Goal: Task Accomplishment & Management: Complete application form

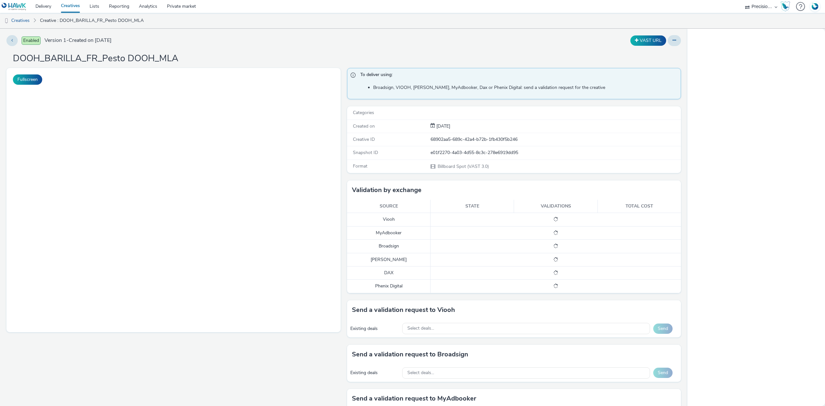
select select "27680af5-45ab-4ff1-8acc-f4818c1b0b85"
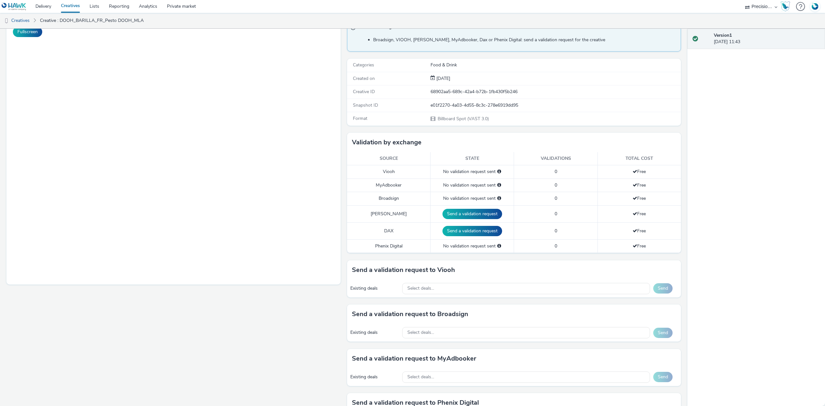
scroll to position [86, 0]
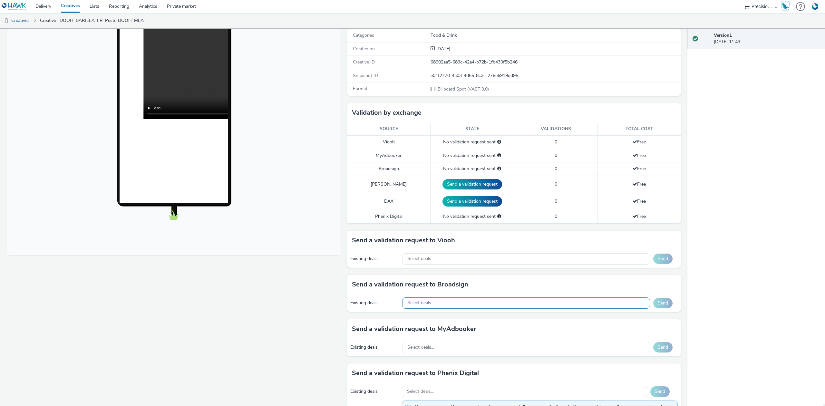
click at [454, 307] on div "Select deals..." at bounding box center [526, 302] width 248 height 11
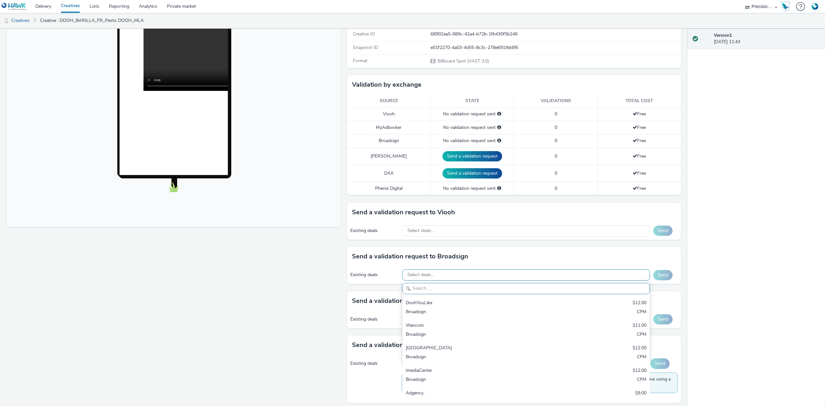
scroll to position [129, 0]
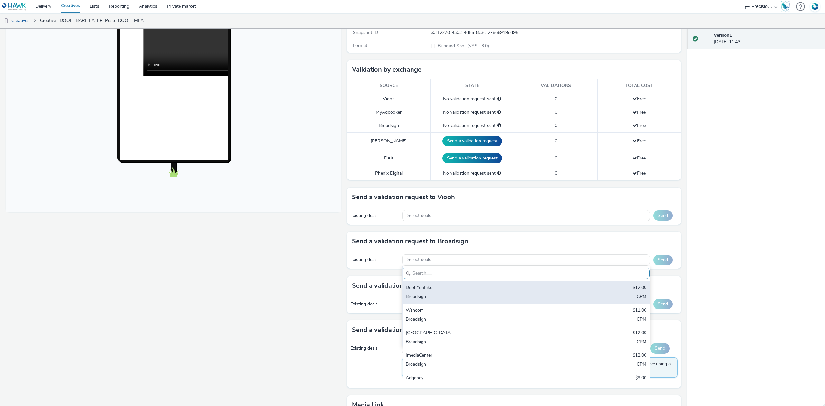
click at [431, 298] on div "Broadsign" at bounding box center [486, 297] width 160 height 7
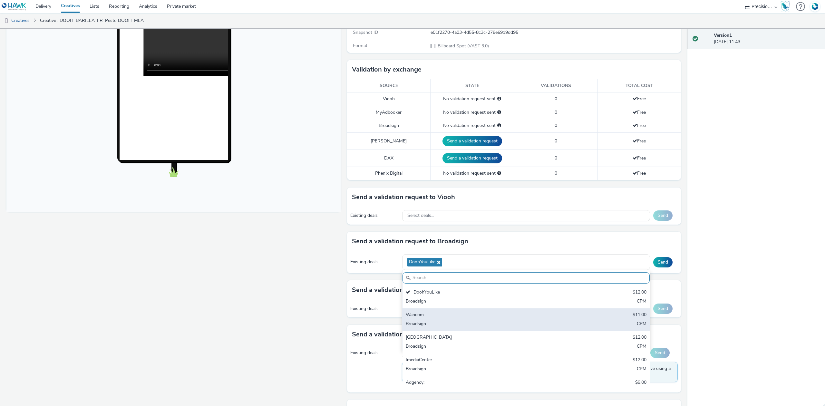
click at [431, 318] on div "Wancom" at bounding box center [486, 315] width 160 height 7
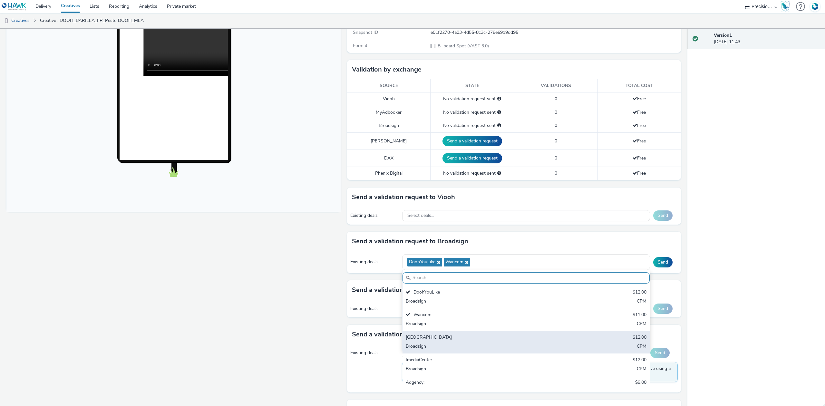
click at [426, 343] on div "Centre Ville $12.00 Broadsign CPM" at bounding box center [525, 342] width 247 height 23
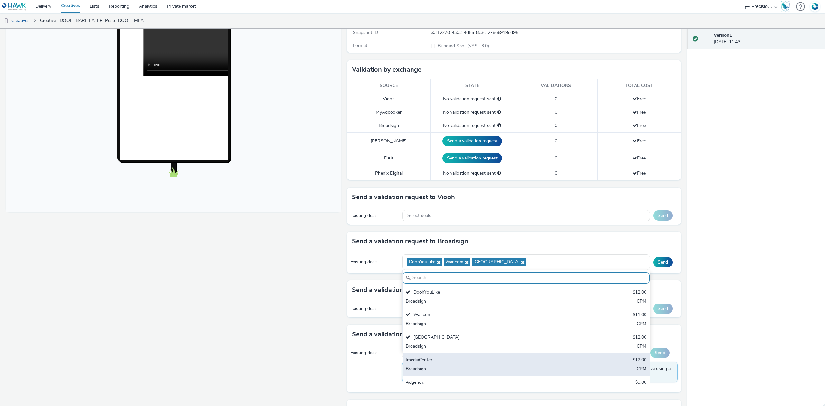
click at [425, 363] on div "ImediaCenter" at bounding box center [486, 360] width 160 height 7
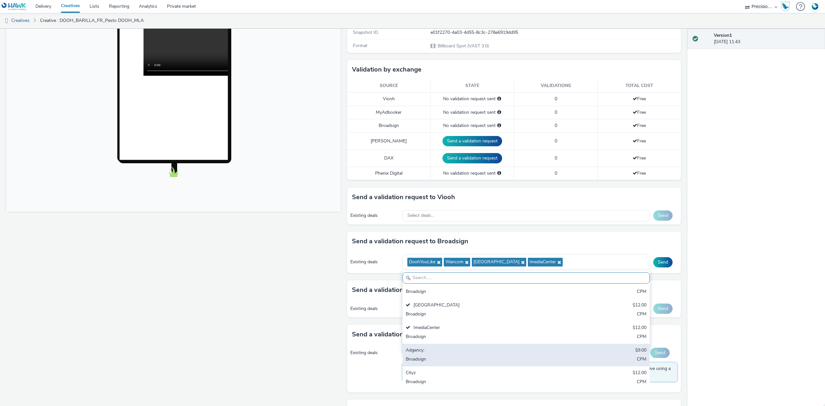
click at [428, 360] on div "Broadsign" at bounding box center [486, 359] width 160 height 7
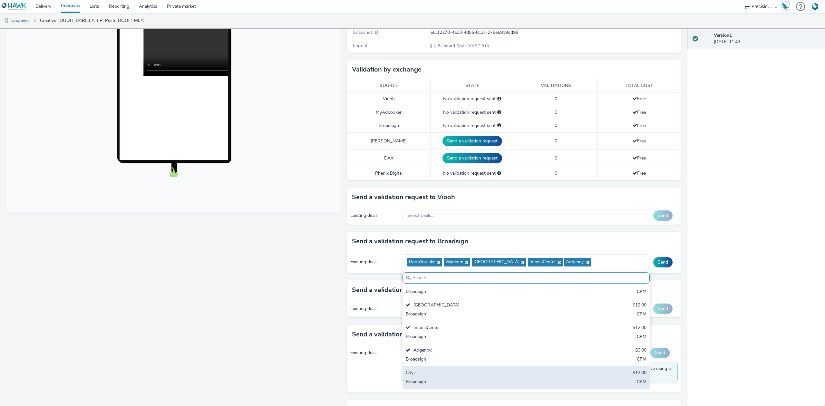
click at [424, 374] on div "Cityz" at bounding box center [486, 373] width 160 height 7
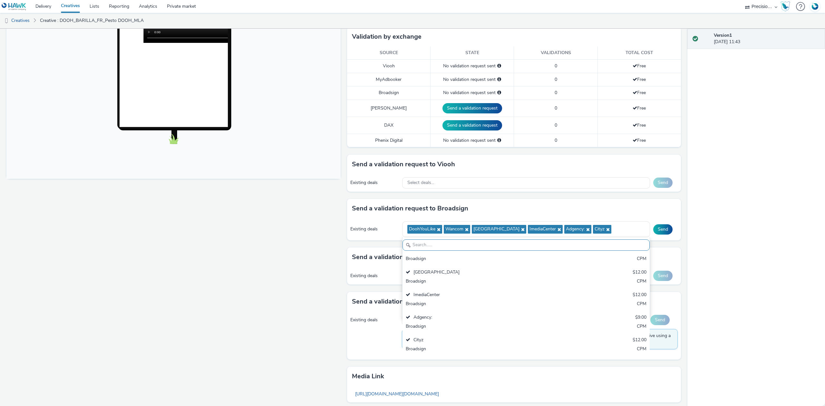
scroll to position [172, 0]
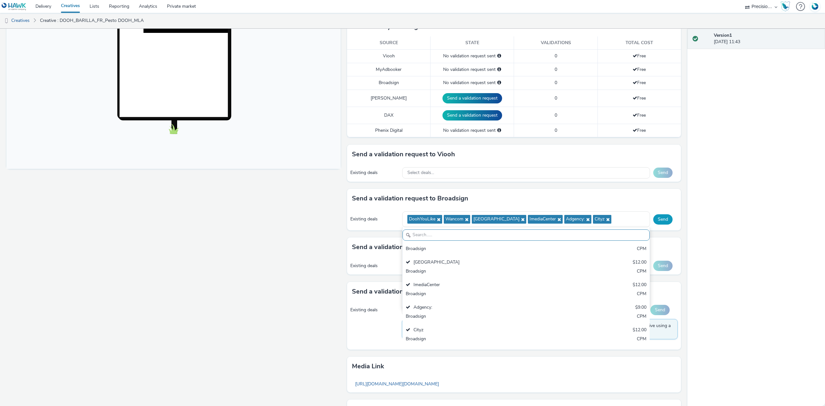
click at [654, 219] on button "Send" at bounding box center [662, 219] width 19 height 10
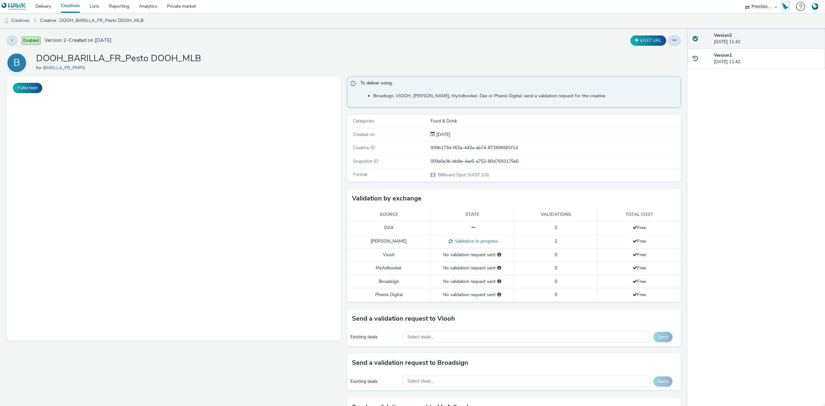
select select "27680af5-45ab-4ff1-8acc-f4818c1b0b85"
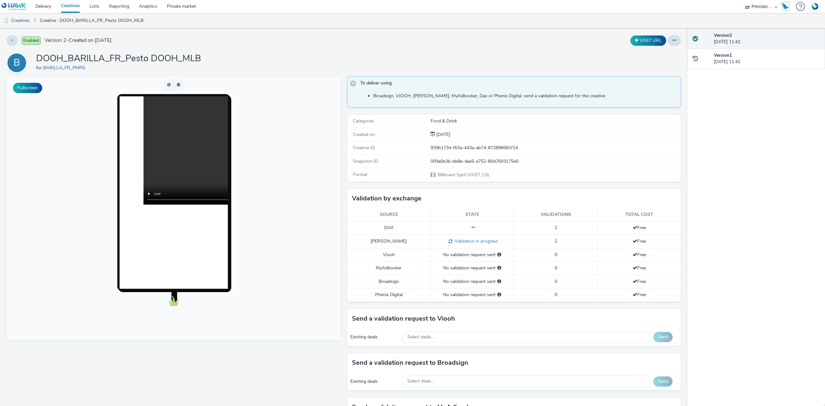
scroll to position [209, 0]
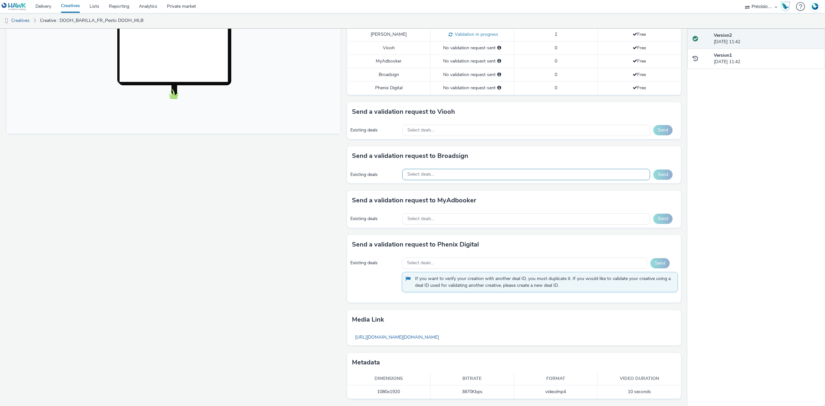
click at [431, 173] on span "Select deals..." at bounding box center [420, 174] width 27 height 5
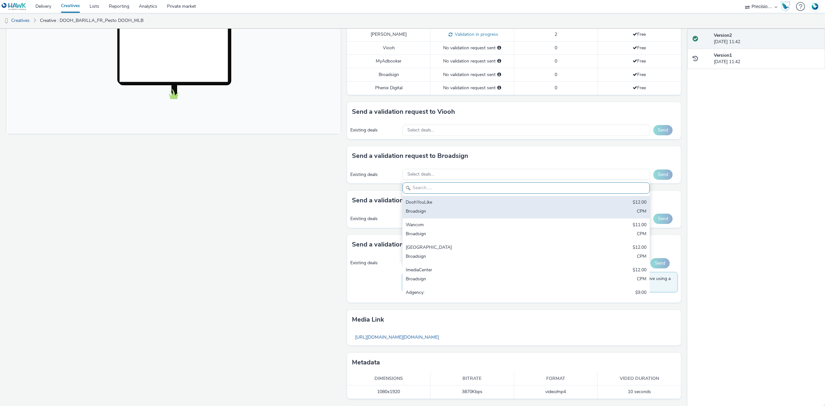
click at [427, 208] on div "Broadsign" at bounding box center [486, 211] width 160 height 7
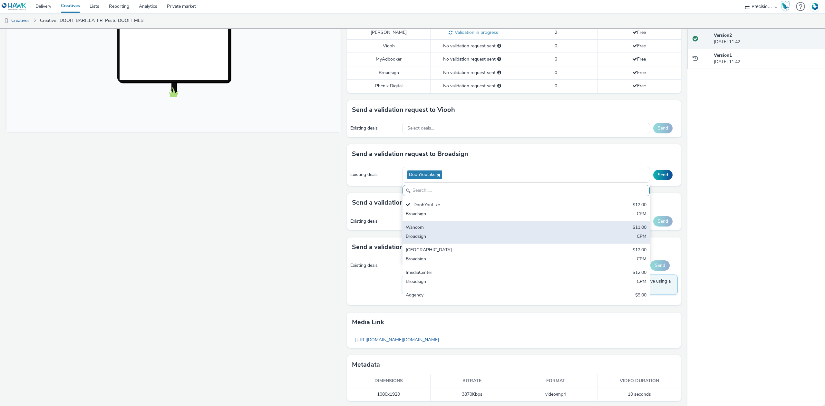
drag, startPoint x: 427, startPoint y: 235, endPoint x: 425, endPoint y: 239, distance: 4.9
click at [427, 235] on div "Broadsign" at bounding box center [486, 236] width 160 height 7
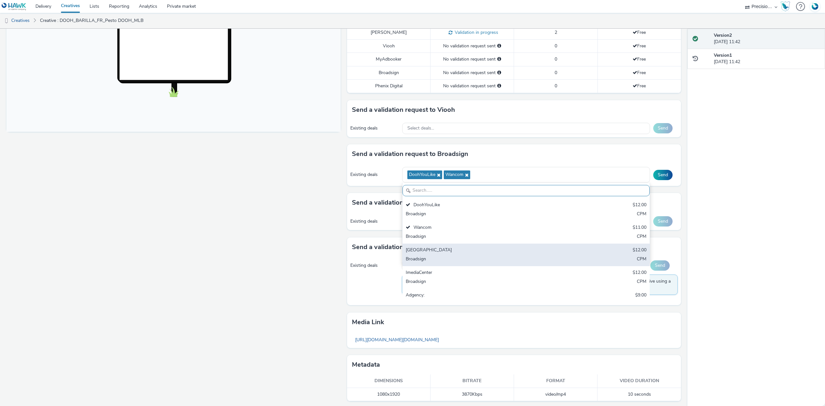
drag, startPoint x: 423, startPoint y: 255, endPoint x: 425, endPoint y: 280, distance: 24.6
click at [423, 254] on div "[GEOGRAPHIC_DATA]" at bounding box center [486, 250] width 160 height 7
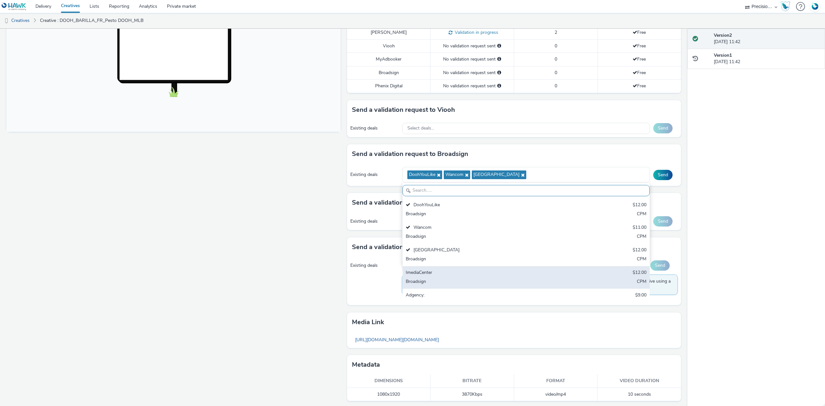
click at [425, 280] on div "Broadsign" at bounding box center [486, 281] width 160 height 7
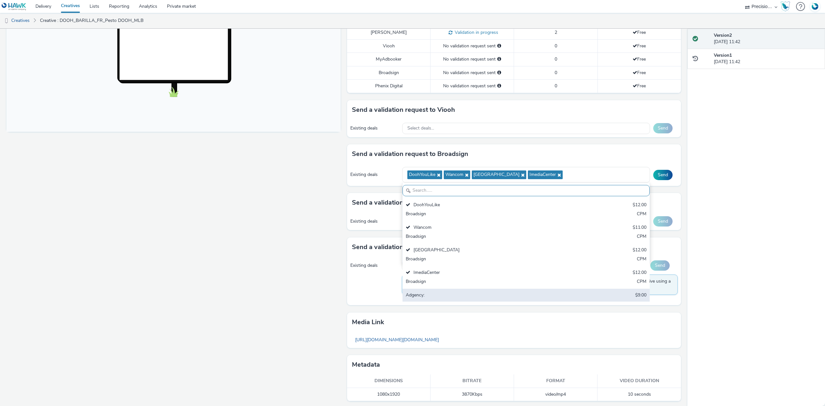
click at [425, 293] on div "Adgency: $9.00 Broadsign CPM" at bounding box center [525, 300] width 247 height 23
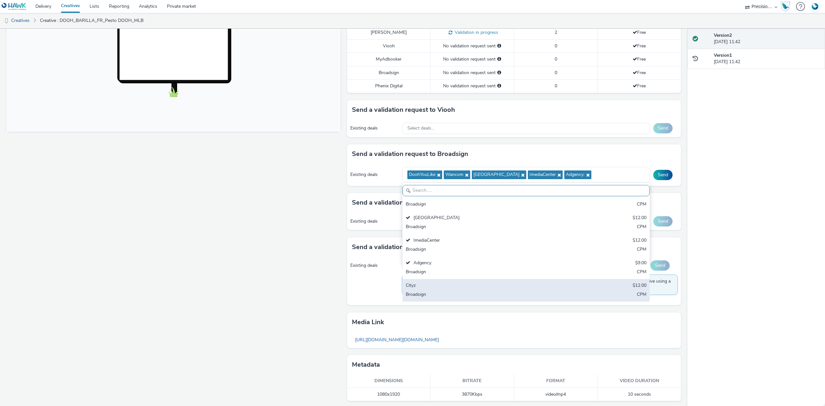
click at [507, 289] on div "Cityz" at bounding box center [486, 285] width 160 height 7
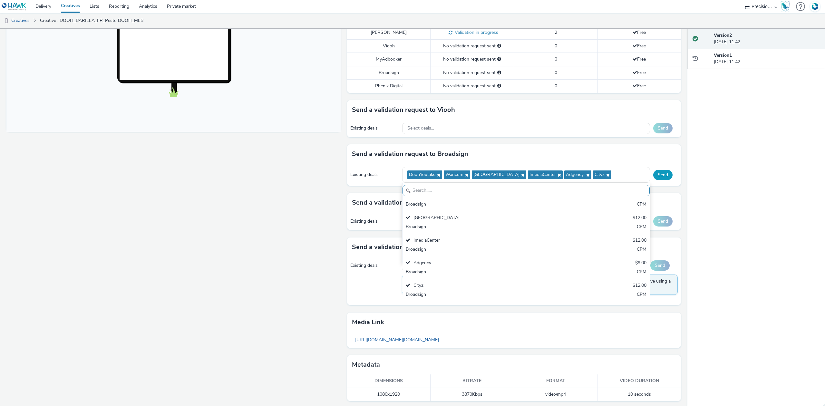
click at [658, 176] on button "Send" at bounding box center [662, 175] width 19 height 10
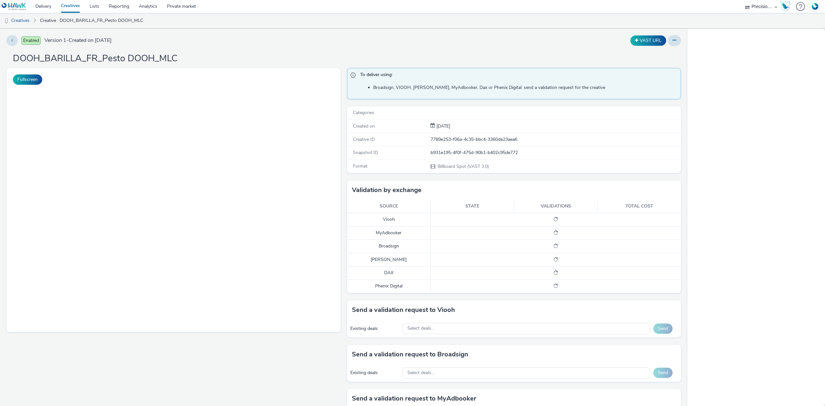
select select "27680af5-45ab-4ff1-8acc-f4818c1b0b85"
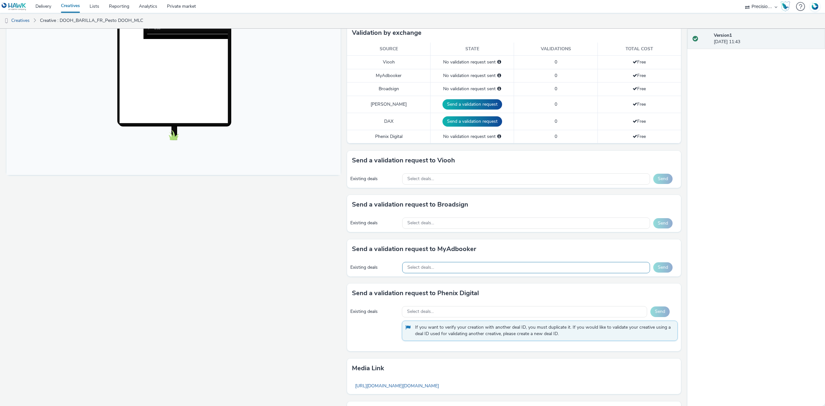
scroll to position [172, 0]
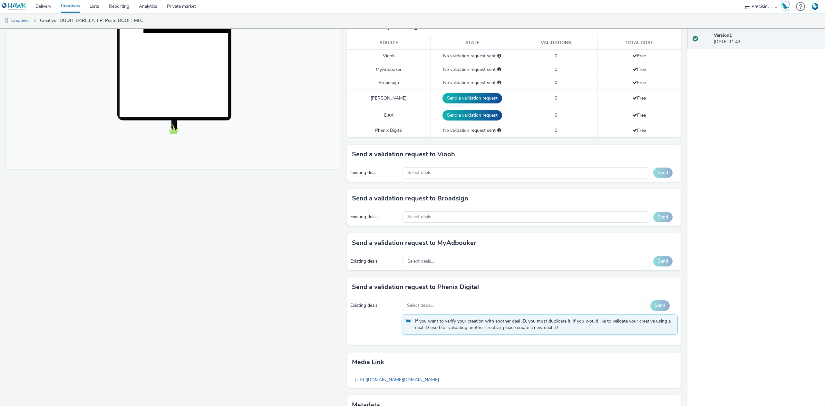
click at [441, 212] on div "Existing deals Select deals... Send" at bounding box center [514, 217] width 334 height 18
click at [427, 215] on span "Select deals..." at bounding box center [420, 216] width 27 height 5
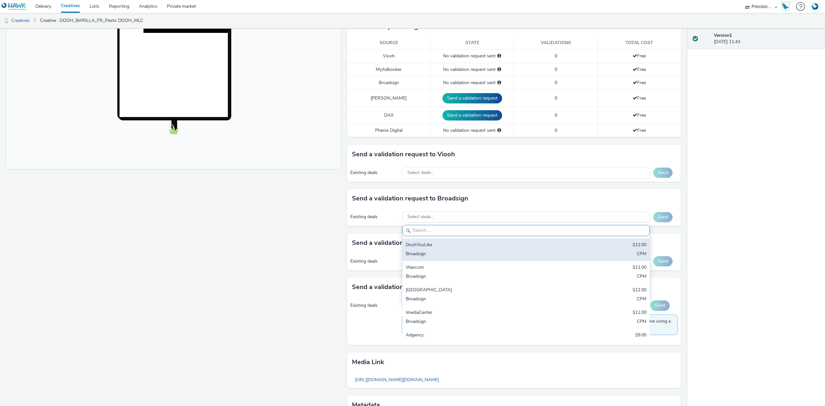
click at [414, 242] on div "DoohYouLike $12.00 Broadsign CPM" at bounding box center [525, 249] width 247 height 23
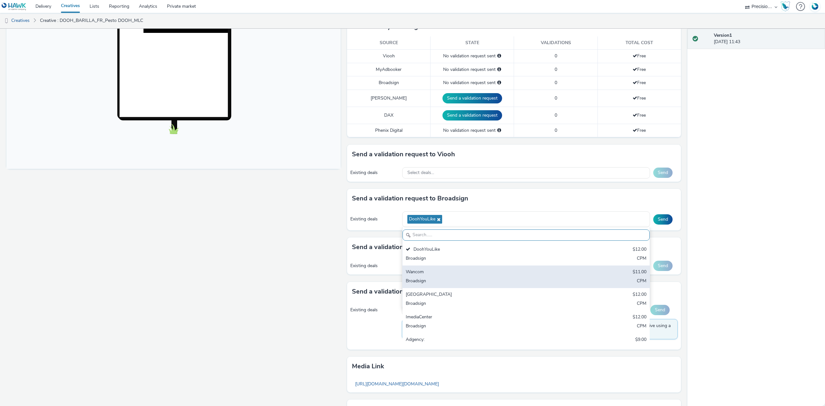
click at [422, 279] on div "Broadsign" at bounding box center [486, 281] width 160 height 7
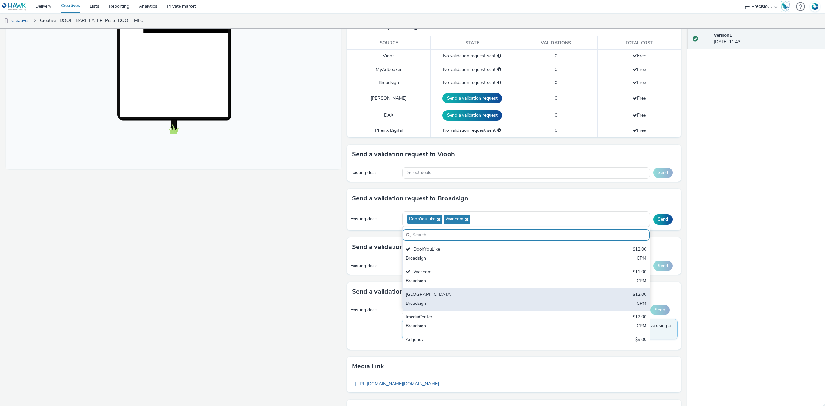
click at [423, 296] on div "Centre Ville" at bounding box center [486, 294] width 160 height 7
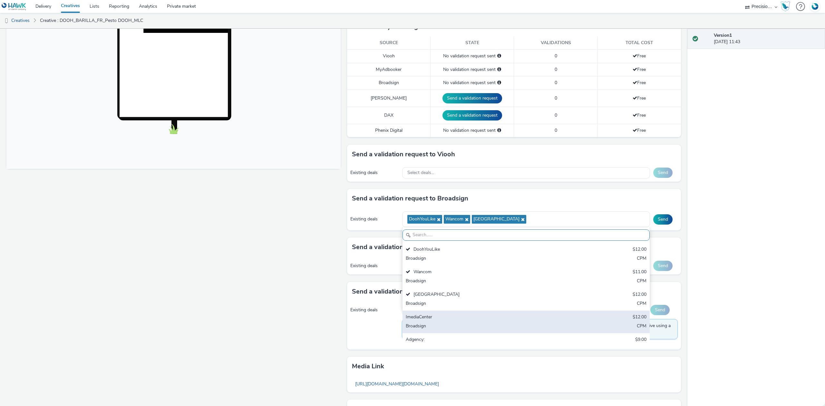
drag, startPoint x: 425, startPoint y: 319, endPoint x: 426, endPoint y: 324, distance: 4.5
click at [426, 320] on div "ImediaCenter" at bounding box center [486, 317] width 160 height 7
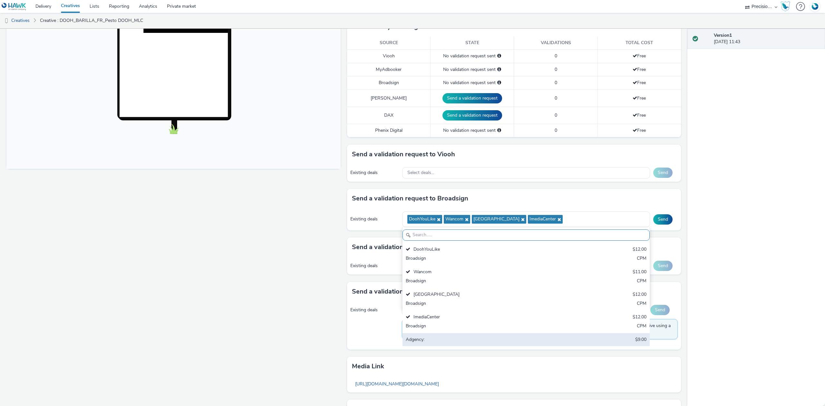
click at [428, 343] on div "Adgency:" at bounding box center [486, 339] width 160 height 7
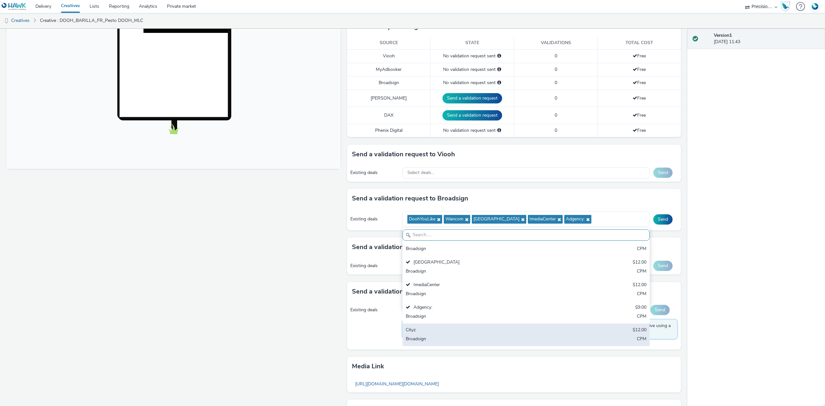
click at [432, 324] on div "Cityz $12.00 Broadsign CPM" at bounding box center [525, 335] width 247 height 23
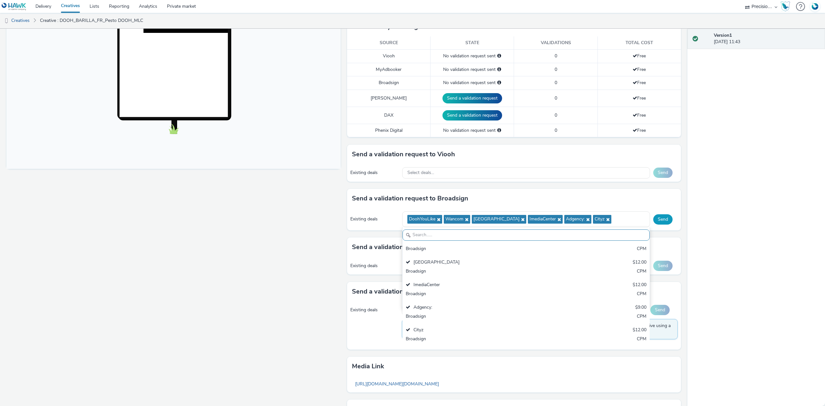
click at [655, 219] on button "Send" at bounding box center [662, 219] width 19 height 10
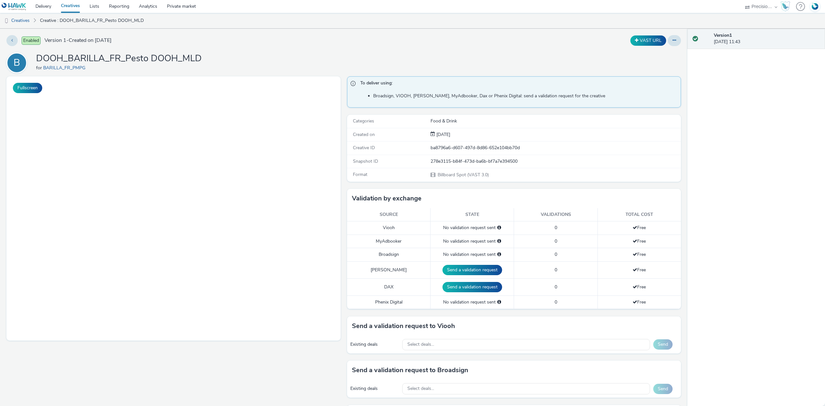
select select "27680af5-45ab-4ff1-8acc-f4818c1b0b85"
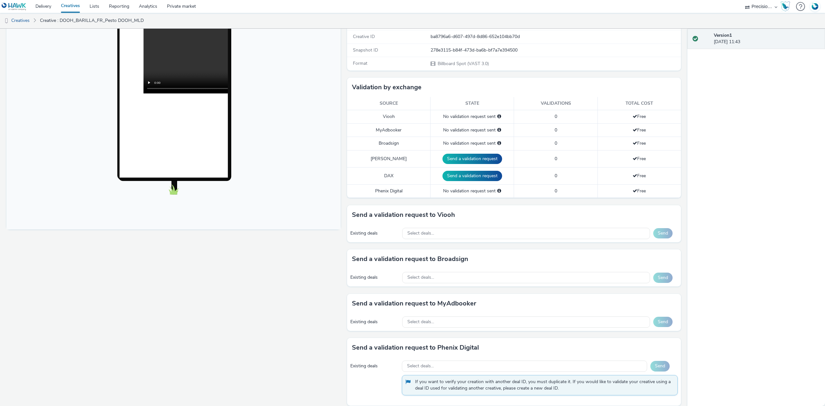
scroll to position [129, 0]
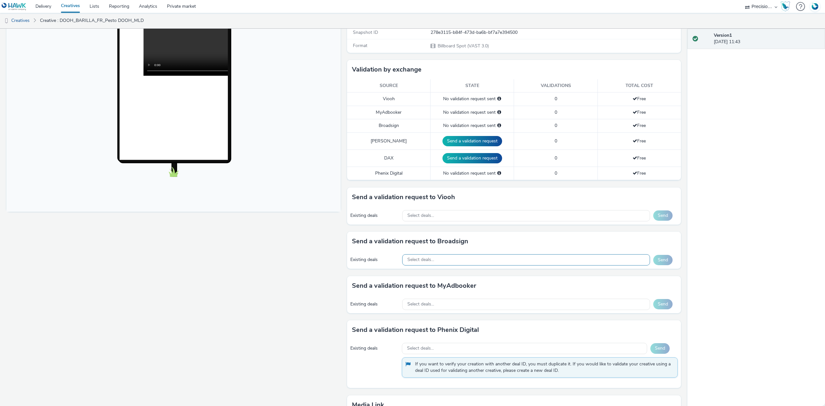
click at [426, 257] on div "Select deals..." at bounding box center [526, 259] width 248 height 11
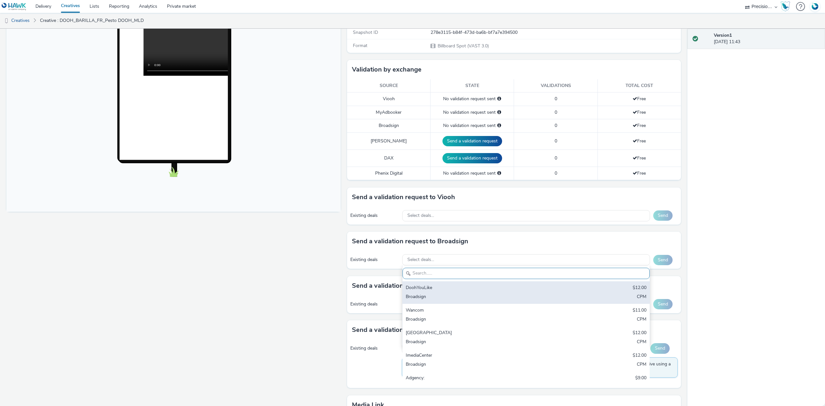
click at [419, 291] on div "DoohYouLike" at bounding box center [486, 288] width 160 height 7
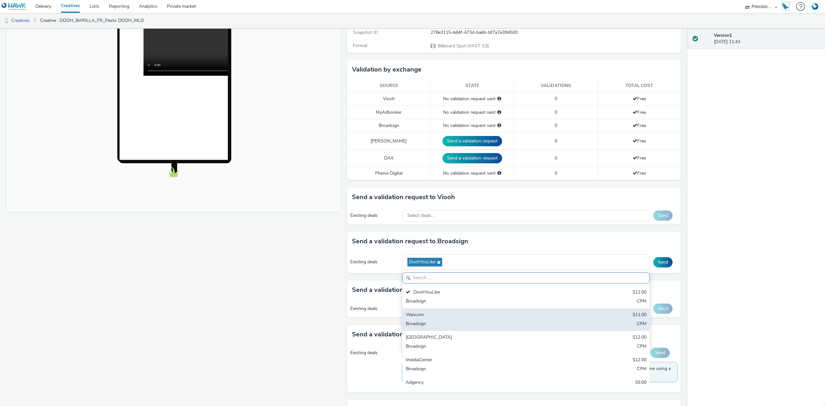
click at [419, 312] on div "Wancom $11.00 Broadsign CPM" at bounding box center [525, 319] width 247 height 23
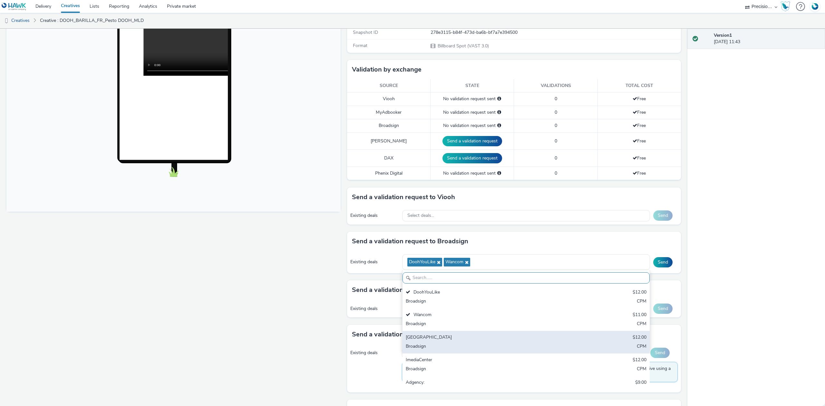
click at [422, 338] on div "[GEOGRAPHIC_DATA]" at bounding box center [486, 337] width 160 height 7
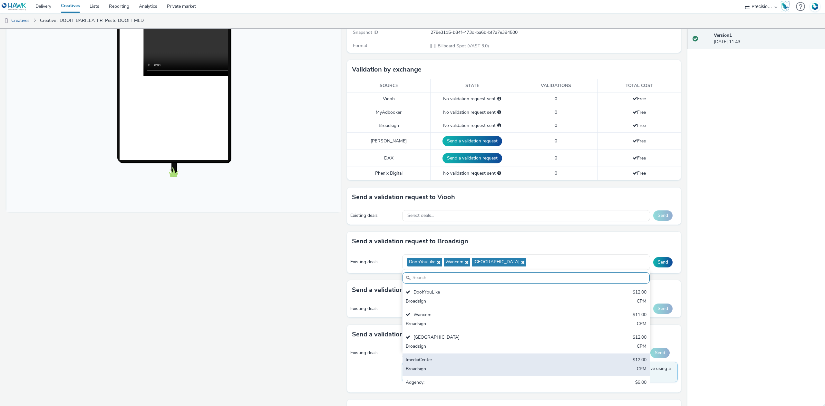
click at [423, 361] on div "ImediaCenter" at bounding box center [486, 360] width 160 height 7
drag, startPoint x: 423, startPoint y: 378, endPoint x: 427, endPoint y: 375, distance: 4.1
click at [424, 378] on div "Adgency: $9.00 Broadsign CPM" at bounding box center [525, 387] width 247 height 23
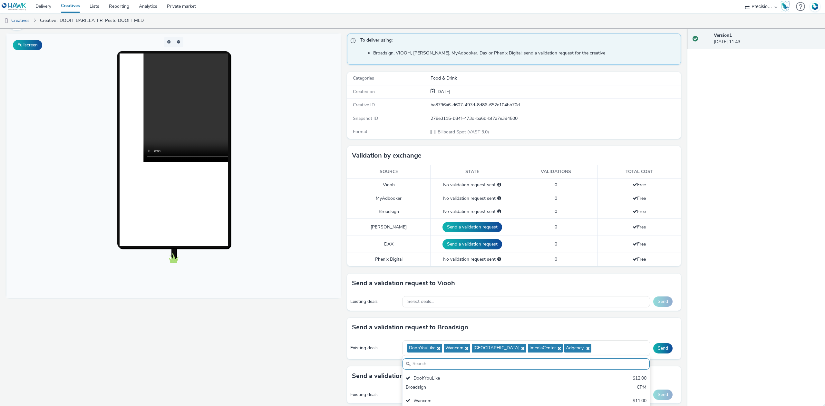
click at [302, 285] on body at bounding box center [173, 166] width 334 height 264
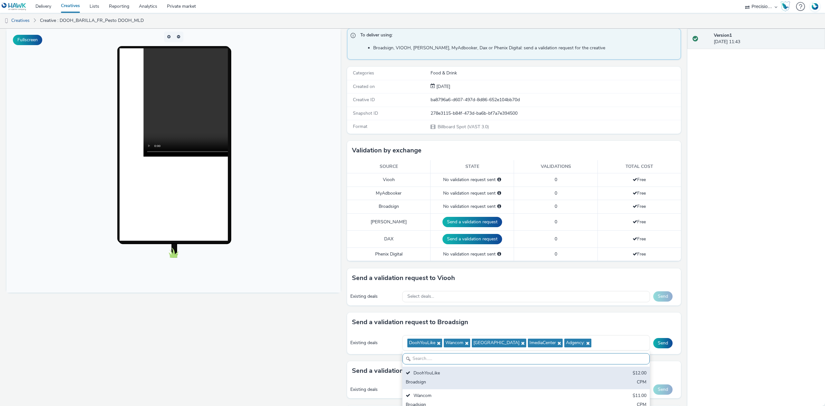
scroll to position [86, 0]
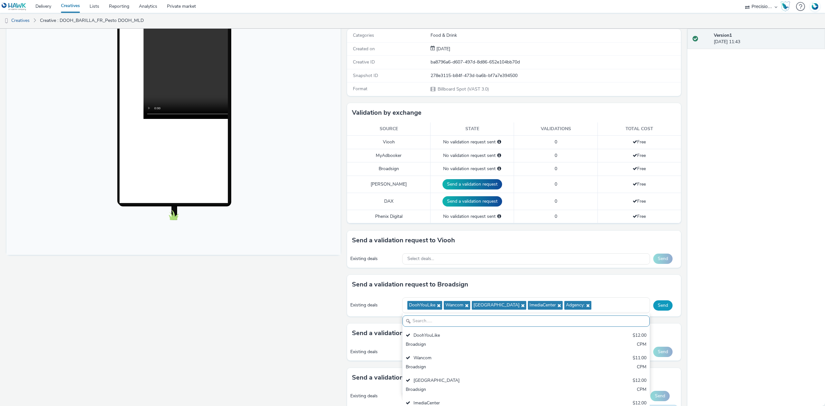
click at [658, 306] on button "Send" at bounding box center [662, 305] width 19 height 10
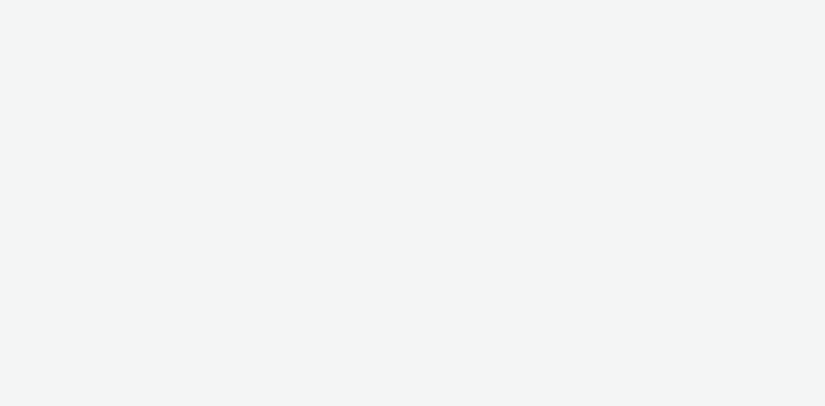
select select "38ed0f18-cbca-4106-be45-330e11e5f0af"
select select "f42c2087-8482-4af0-9099-e05519206007"
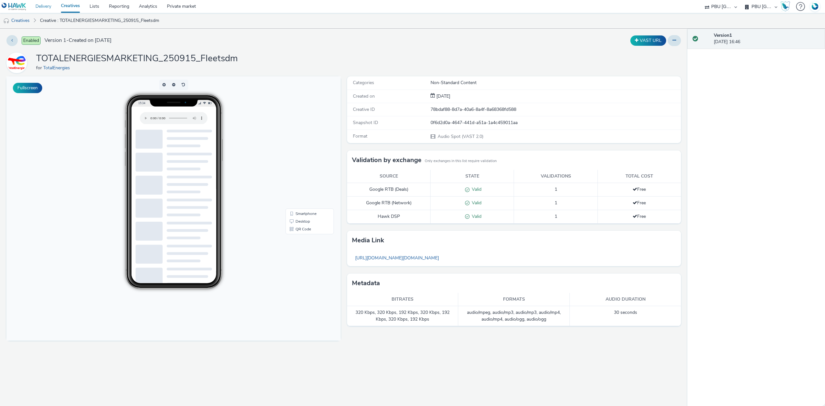
click at [43, 4] on link "Delivery" at bounding box center [43, 6] width 25 height 13
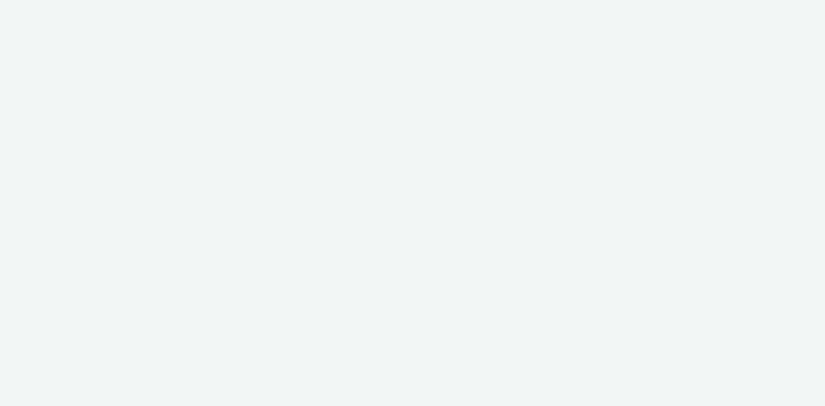
select select "d07aba32-d775-4fed-a722-f10c6504dd64"
select select "f97d6638-e0a1-4f7a-bf46-55015878e29e"
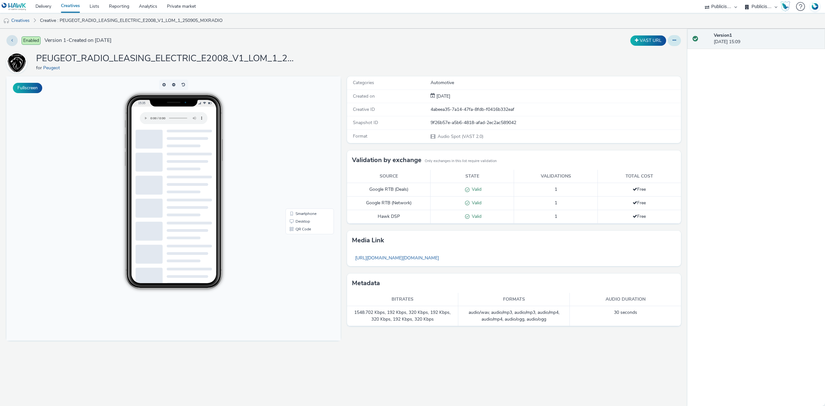
click at [677, 39] on button at bounding box center [674, 40] width 13 height 11
click at [662, 53] on link "Edit" at bounding box center [657, 53] width 48 height 13
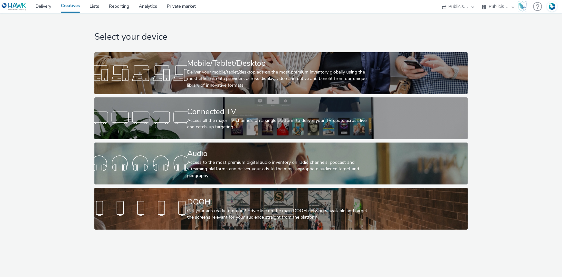
select select "d07aba32-d775-4fed-a722-f10c6504dd64"
select select "f97d6638-e0a1-4f7a-bf46-55015878e29e"
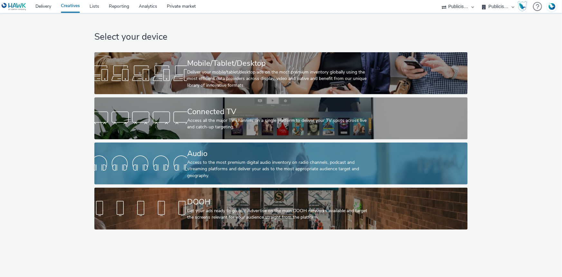
click at [194, 159] on div "Access to the most premium digital audio inventory on radio channels, podcast a…" at bounding box center [279, 169] width 185 height 20
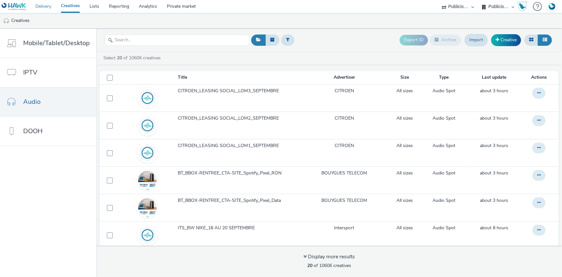
click at [48, 5] on link "Delivery" at bounding box center [43, 6] width 25 height 13
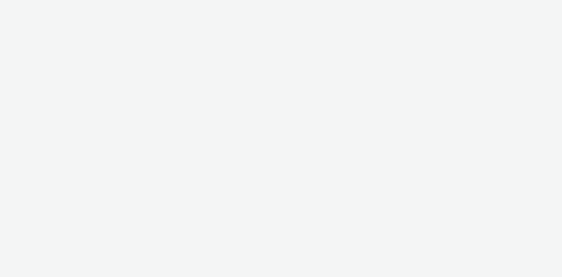
select select "d07aba32-d775-4fed-a722-f10c6504dd64"
select select "f97d6638-e0a1-4f7a-bf46-55015878e29e"
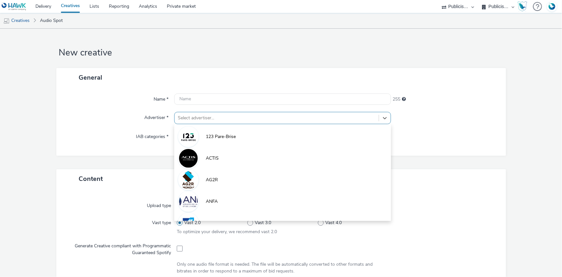
drag, startPoint x: 200, startPoint y: 116, endPoint x: 202, endPoint y: 112, distance: 4.1
click at [201, 115] on div at bounding box center [277, 118] width 198 height 8
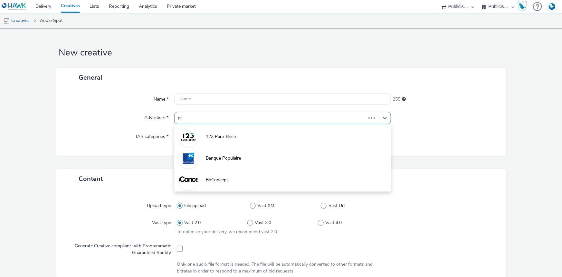
type input "peu"
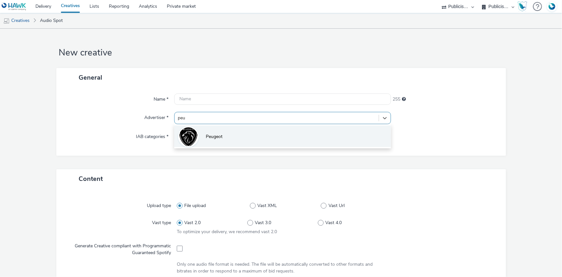
click at [188, 135] on img at bounding box center [188, 136] width 19 height 21
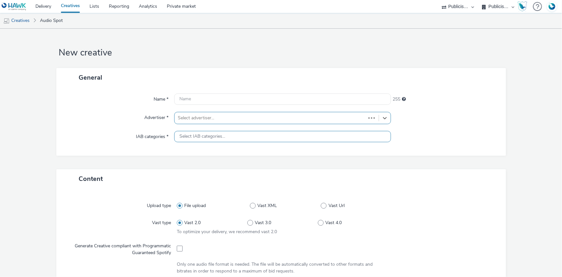
type input "[URL][DOMAIN_NAME]"
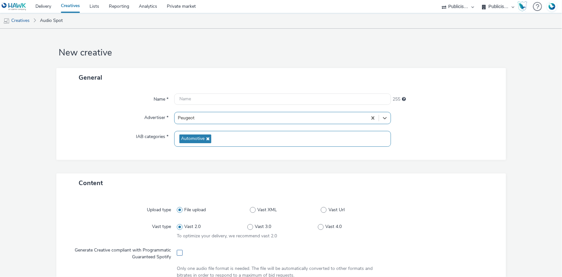
click at [180, 255] on label at bounding box center [180, 252] width 6 height 6
checkbox input "true"
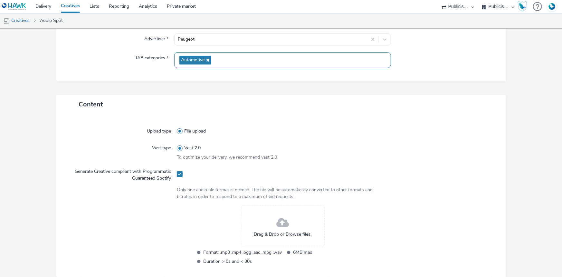
scroll to position [88, 0]
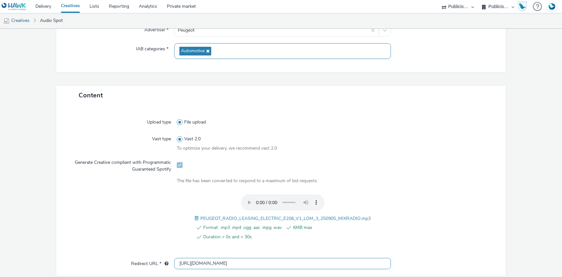
click at [194, 259] on input "[URL][DOMAIN_NAME]" at bounding box center [282, 263] width 217 height 11
click at [195, 259] on input "[URL][DOMAIN_NAME]" at bounding box center [282, 263] width 217 height 11
paste input "s"
type input "[URL][DOMAIN_NAME]"
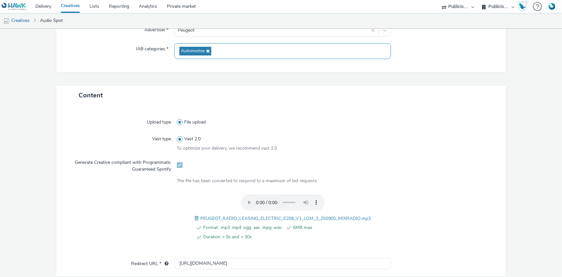
click at [223, 220] on span "PEUGEOT_RADIO_LEASING_ELECTRIC_E208_V1_LOM_3_250905_MIXRADIO.mp3" at bounding box center [285, 218] width 170 height 6
copy span "PEUGEOT_RADIO_LEASING_ELECTRIC_E208_V1_LOM_3_250905_MIXRADIO.mp3"
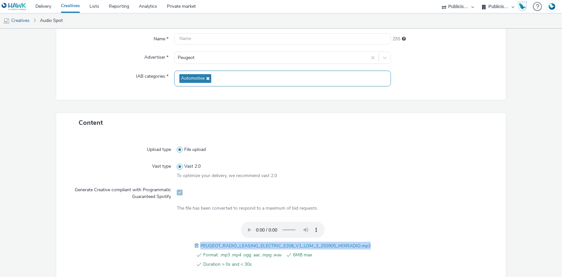
scroll to position [29, 0]
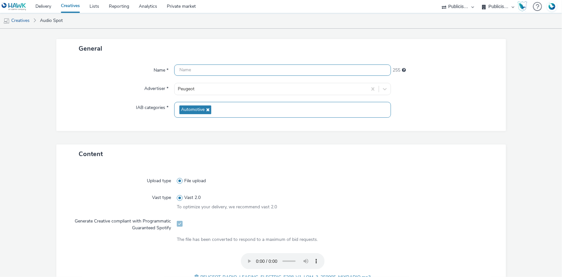
click at [194, 68] on input "text" at bounding box center [282, 69] width 217 height 11
paste input "PEUGEOT_RADIO_LEASING_ELECTRIC_E208_V1_LOM_3_250905_MIXRADIO.mp3"
type input "PEUGEOT_RADIO_LEASING_ELECTRIC_E208_V1_LOM_3_250905_MIXRADIO_Spotify"
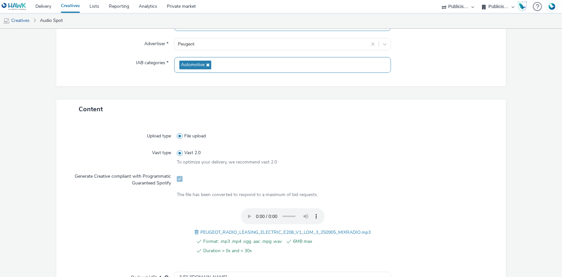
scroll to position [221, 0]
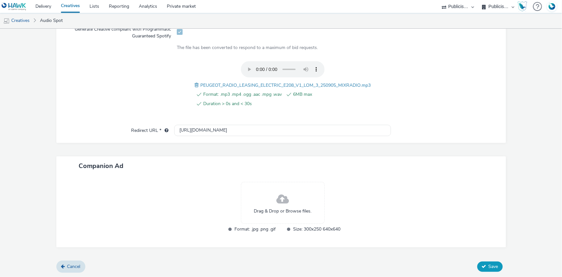
click at [483, 262] on button "Save" at bounding box center [490, 266] width 25 height 10
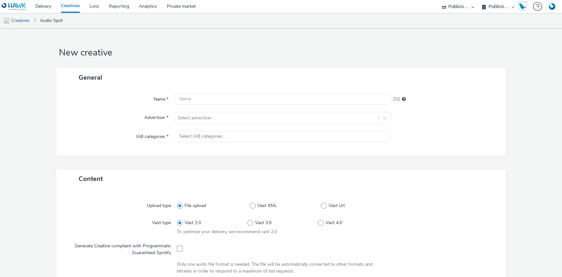
select select "d07aba32-d775-4fed-a722-f10c6504dd64"
select select "f97d6638-e0a1-4f7a-bf46-55015878e29e"
click at [194, 122] on div "Select advertiser..." at bounding box center [277, 118] width 204 height 10
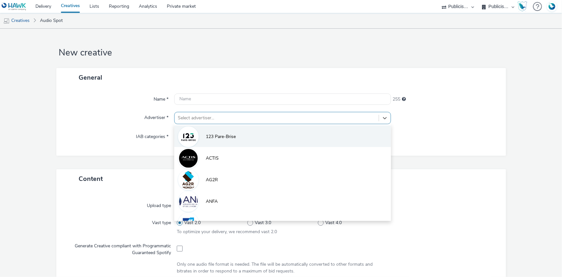
paste input "peu"
type input "peu"
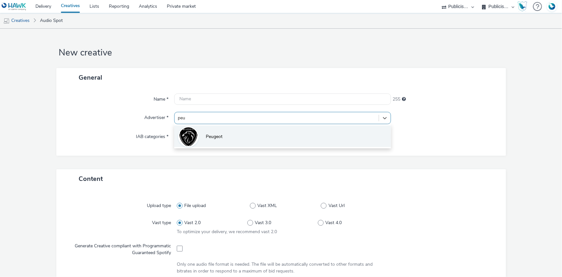
click at [194, 143] on div at bounding box center [188, 136] width 21 height 21
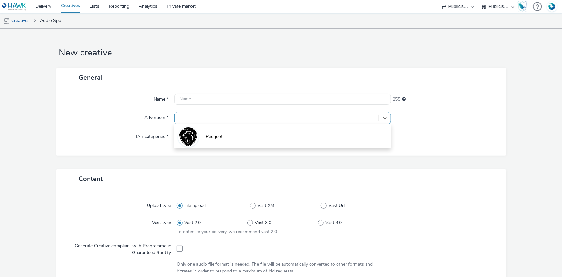
type input "[URL][DOMAIN_NAME]"
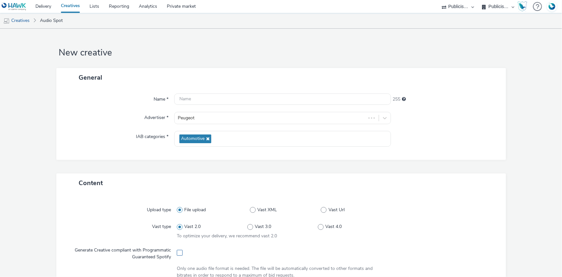
click at [178, 253] on span at bounding box center [180, 253] width 6 height 6
checkbox input "true"
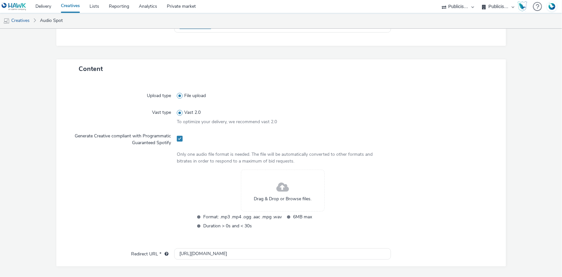
scroll to position [117, 0]
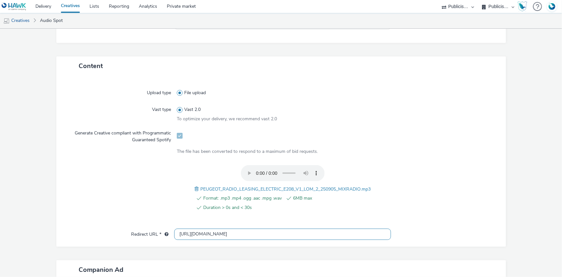
click at [191, 232] on input "[URL][DOMAIN_NAME]" at bounding box center [282, 233] width 217 height 11
click at [192, 232] on input "[URL][DOMAIN_NAME]" at bounding box center [282, 233] width 217 height 11
paste input "s"
type input "[URL][DOMAIN_NAME]"
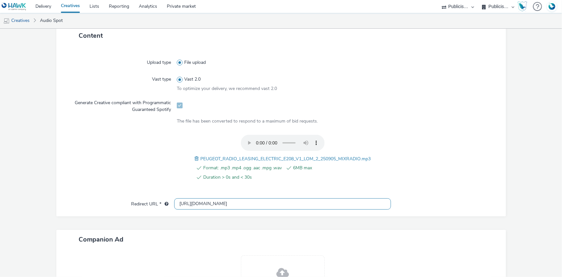
scroll to position [176, 0]
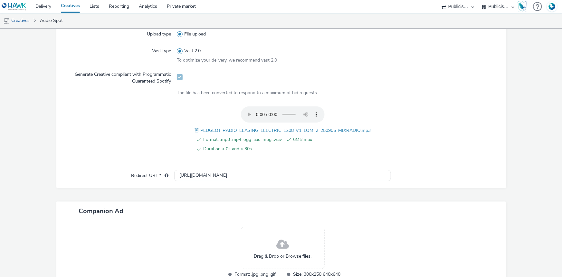
click at [223, 131] on span "PEUGEOT_RADIO_LEASING_ELECTRIC_E208_V1_LOM_2_250905_MIXRADIO.mp3" at bounding box center [285, 130] width 170 height 6
copy span "PEUGEOT_RADIO_LEASING_ELECTRIC_E208_V1_LOM_2_250905_MIXRADIO.mp3"
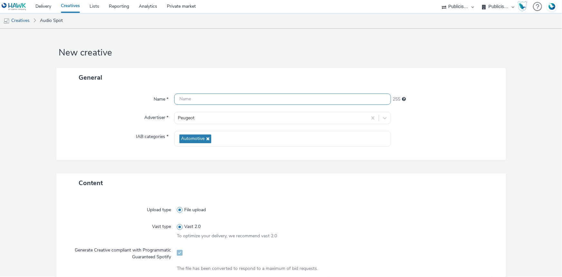
click at [199, 100] on input "text" at bounding box center [282, 98] width 217 height 11
paste input "PEUGEOT_RADIO_LEASING_ELECTRIC_E208_V1_LOM_2_250905_MIXRADIO.mp3"
type input "PEUGEOT_RADIO_LEASING_ELECTRIC_E208_V1_LOM_2_250905_MIXRADIO_Spotify"
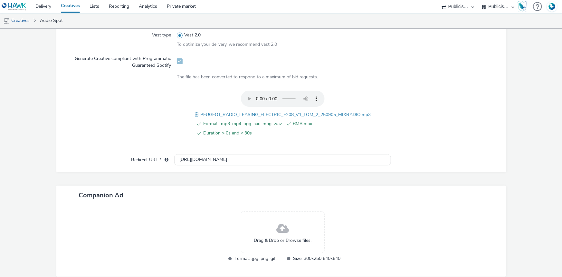
scroll to position [221, 0]
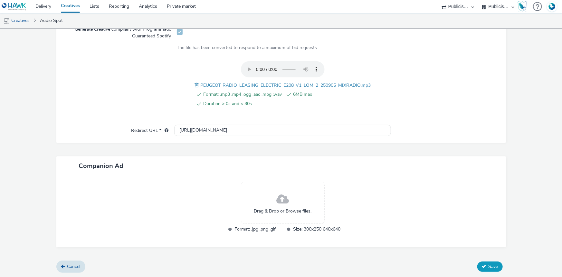
click at [491, 266] on span "Save" at bounding box center [494, 266] width 10 height 6
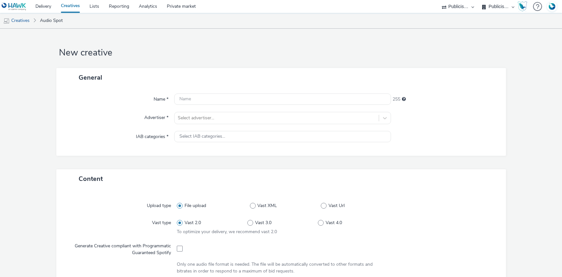
select select "d07aba32-d775-4fed-a722-f10c6504dd64"
select select "f97d6638-e0a1-4f7a-bf46-55015878e29e"
click at [185, 120] on div at bounding box center [277, 118] width 198 height 8
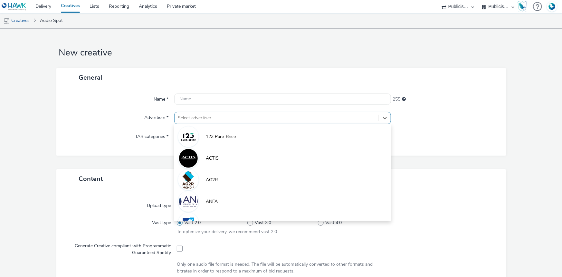
paste input "peu"
type input "peu"
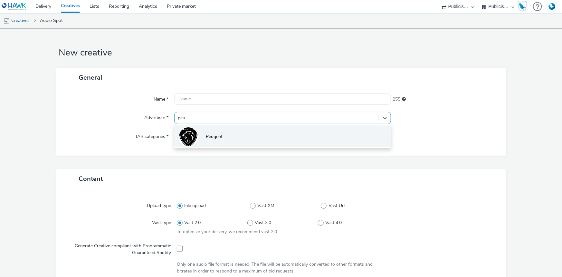
click at [185, 133] on img at bounding box center [188, 136] width 19 height 21
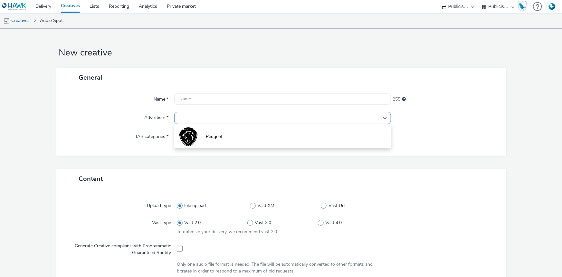
type input "[URL][DOMAIN_NAME]"
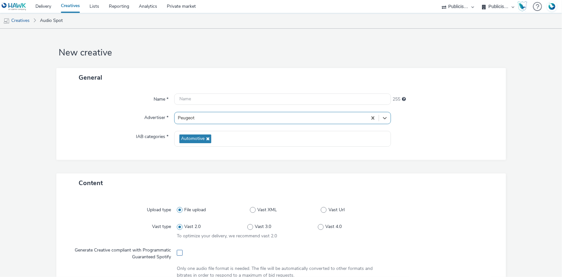
click at [177, 250] on span at bounding box center [180, 253] width 6 height 6
checkbox input "true"
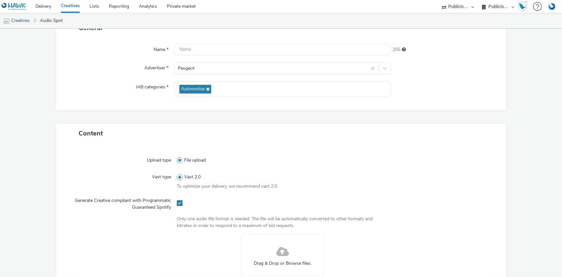
scroll to position [146, 0]
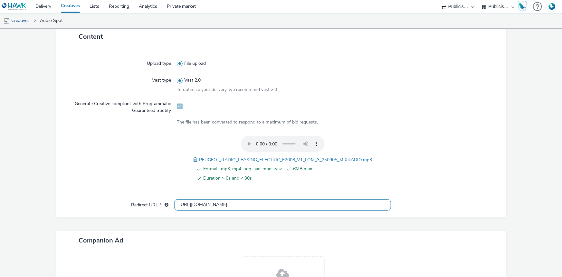
click at [195, 204] on input "[URL][DOMAIN_NAME]" at bounding box center [282, 204] width 217 height 11
paste input "s"
type input "[URL][DOMAIN_NAME]"
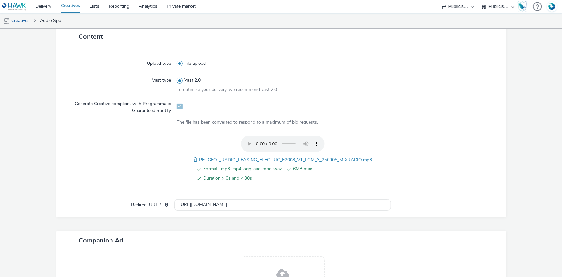
click at [248, 158] on span "PEUGEOT_RADIO_LEASING_ELECTRIC_E2008_V1_LOM_3_250905_MIXRADIO.mp3" at bounding box center [285, 160] width 173 height 6
copy span "PEUGEOT_RADIO_LEASING_ELECTRIC_E2008_V1_LOM_3_250905_MIXRADIO.mp3"
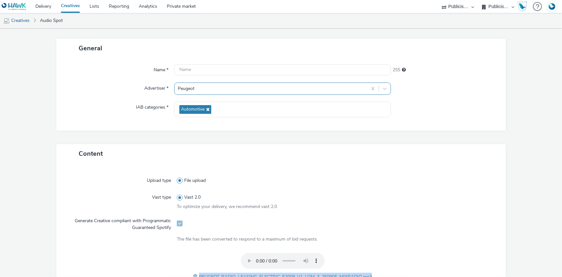
scroll to position [29, 0]
click at [199, 75] on input "text" at bounding box center [282, 69] width 217 height 11
click at [201, 69] on input "text" at bounding box center [282, 69] width 217 height 11
paste input "PEUGEOT_RADIO_LEASING_ELECTRIC_E2008_V1_LOM_3_250905_MIXRADIO.mp3"
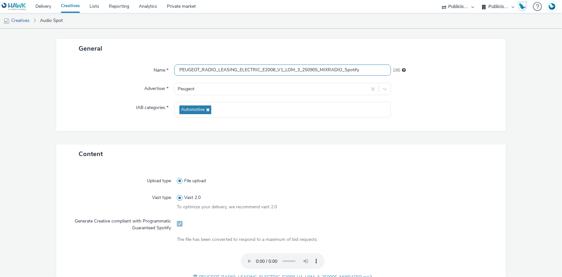
type input "PEUGEOT_RADIO_LEASING_ELECTRIC_E2008_V1_LOM_3_250905_MIXRADIO_Spotify"
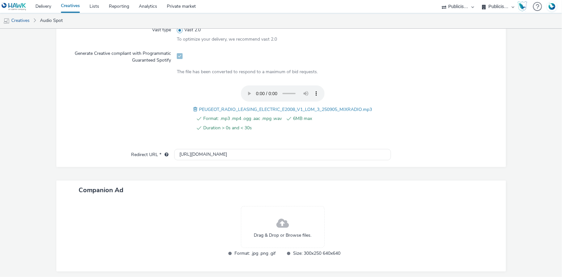
scroll to position [221, 0]
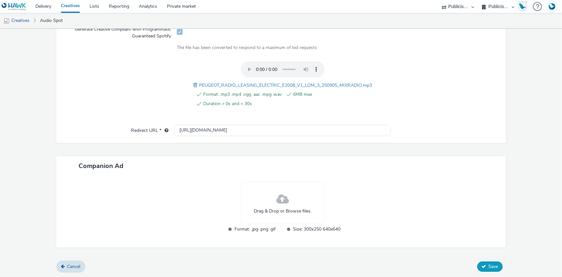
click at [490, 270] on button "Save" at bounding box center [490, 266] width 25 height 10
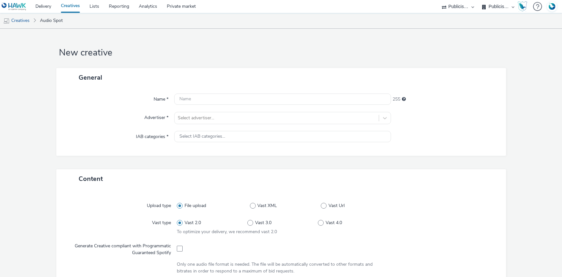
select select "d07aba32-d775-4fed-a722-f10c6504dd64"
select select "f97d6638-e0a1-4f7a-bf46-55015878e29e"
click at [199, 120] on div at bounding box center [277, 118] width 198 height 8
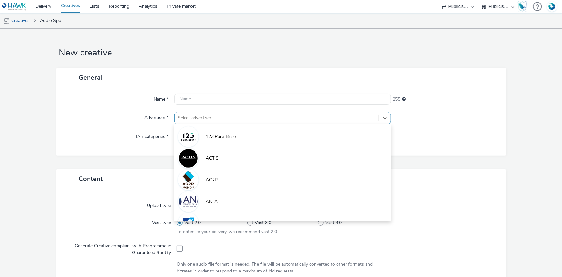
paste input "peu"
type input "peu"
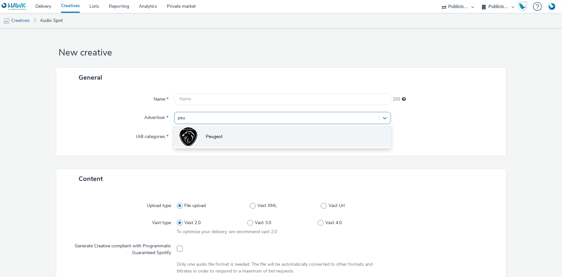
click at [193, 138] on img at bounding box center [188, 136] width 19 height 21
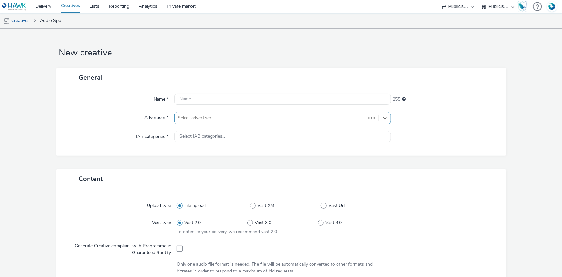
type input "[URL][DOMAIN_NAME]"
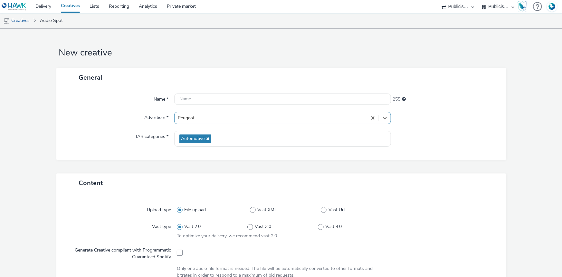
click at [177, 256] on div at bounding box center [283, 252] width 212 height 16
click at [178, 255] on span at bounding box center [180, 253] width 6 height 6
checkbox input "true"
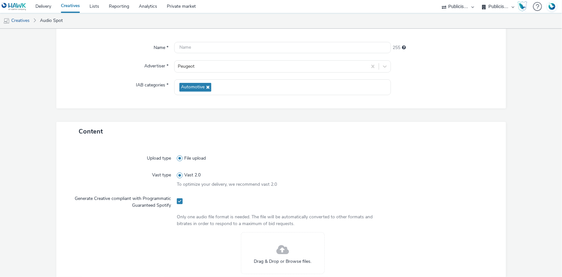
scroll to position [117, 0]
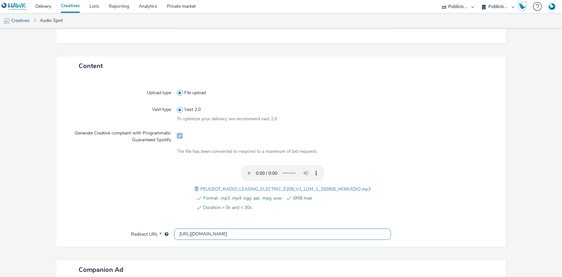
click at [193, 233] on input "[URL][DOMAIN_NAME]" at bounding box center [282, 233] width 217 height 11
paste input "s"
type input "[URL][DOMAIN_NAME]"
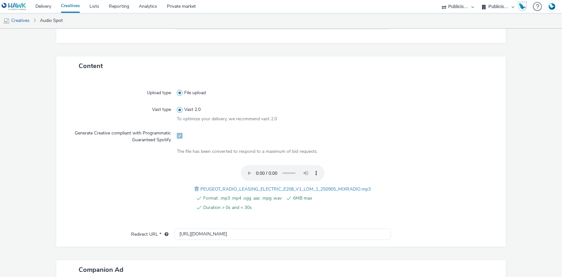
click at [251, 187] on span "PEUGEOT_RADIO_LEASING_ELECTRIC_E208_V1_LOM_1_250905_MIXRADIO.mp3" at bounding box center [285, 189] width 170 height 6
drag, startPoint x: 251, startPoint y: 187, endPoint x: 255, endPoint y: 181, distance: 6.7
click at [251, 187] on span "PEUGEOT_RADIO_LEASING_ELECTRIC_E208_V1_LOM_1_250905_MIXRADIO.mp3" at bounding box center [285, 189] width 170 height 6
copy span "PEUGEOT_RADIO_LEASING_ELECTRIC_E208_V1_LOM_1_250905_MIXRADIO.mp3"
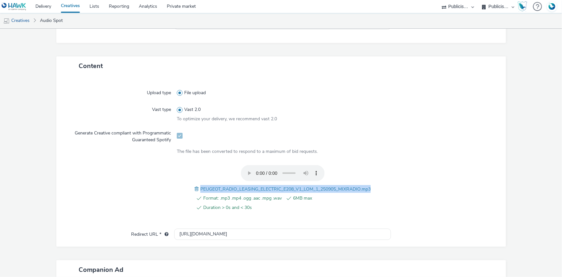
scroll to position [0, 0]
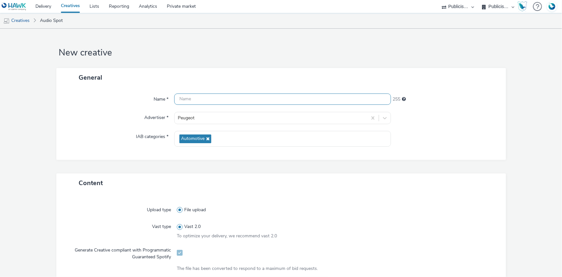
click at [208, 100] on input "text" at bounding box center [282, 98] width 217 height 11
paste input "PEUGEOT_RADIO_LEASING_ELECTRIC_E208_V1_LOM_1_250905_MIXRADIO.mp3"
type input "PEUGEOT_RADIO_LEASING_ELECTRIC_E208_V1_LOM_1_250905_MIXRADIO_Spotify"
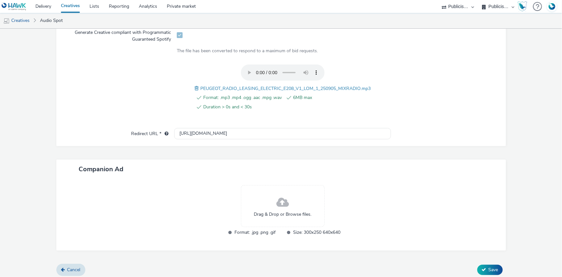
scroll to position [221, 0]
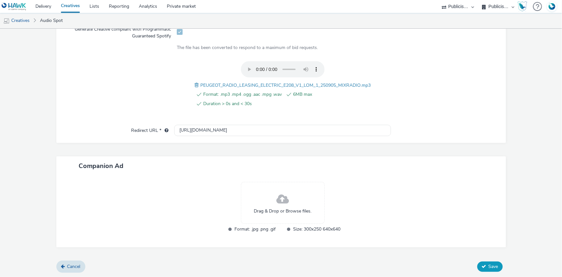
click at [491, 267] on span "Save" at bounding box center [494, 266] width 10 height 6
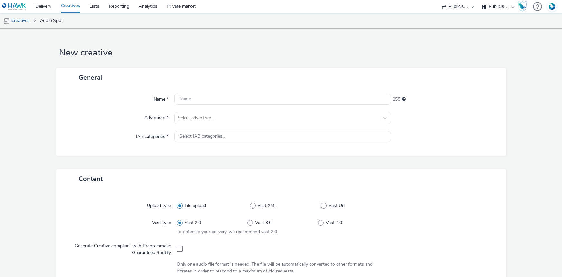
select select "d07aba32-d775-4fed-a722-f10c6504dd64"
select select "f97d6638-e0a1-4f7a-bf46-55015878e29e"
click at [223, 116] on div at bounding box center [277, 118] width 198 height 8
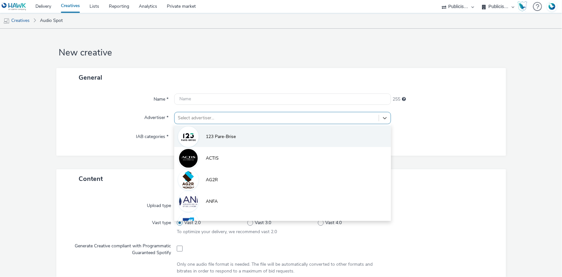
paste input "peu"
type input "peu"
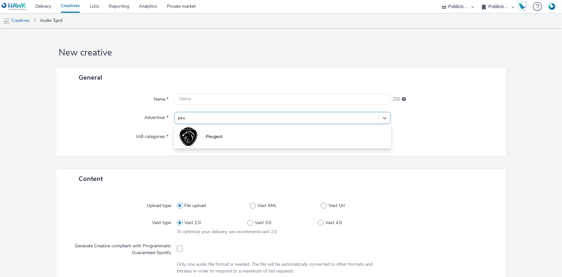
drag, startPoint x: 215, startPoint y: 137, endPoint x: 205, endPoint y: 150, distance: 16.2
click at [214, 139] on span "Peugeot" at bounding box center [214, 136] width 17 height 6
type input "[URL][DOMAIN_NAME]"
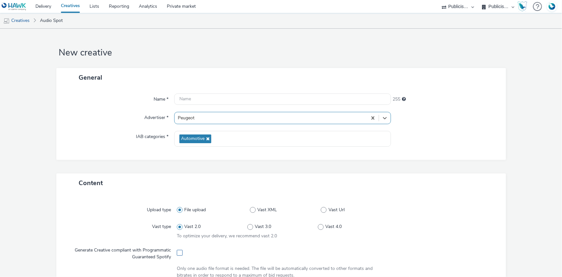
click at [177, 252] on span at bounding box center [180, 253] width 6 height 6
checkbox input "true"
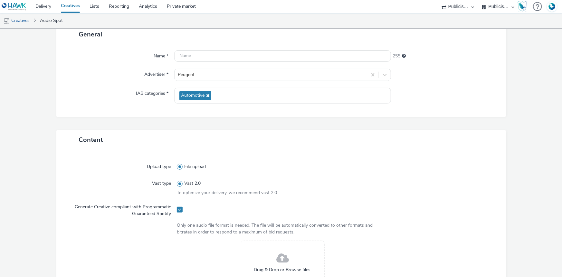
scroll to position [117, 0]
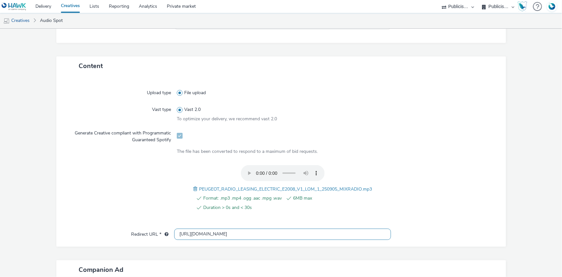
click at [186, 233] on input "[URL][DOMAIN_NAME]" at bounding box center [282, 233] width 217 height 11
click at [193, 233] on input "[URL][DOMAIN_NAME]" at bounding box center [282, 233] width 217 height 11
type input "[URL][DOMAIN_NAME]"
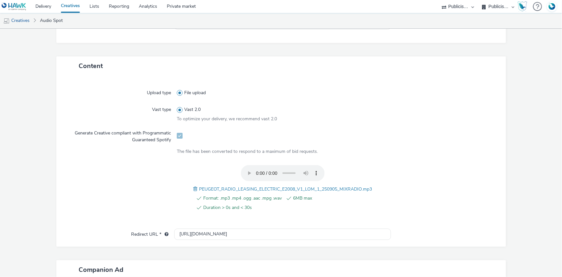
click at [260, 189] on span "PEUGEOT_RADIO_LEASING_ELECTRIC_E2008_V1_LOM_1_250905_MIXRADIO.mp3" at bounding box center [285, 189] width 173 height 6
copy span "PEUGEOT_RADIO_LEASING_ELECTRIC_E2008_V1_LOM_1_250905_MIXRADIO.mp3"
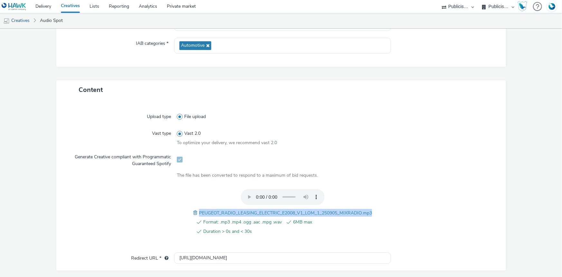
scroll to position [0, 0]
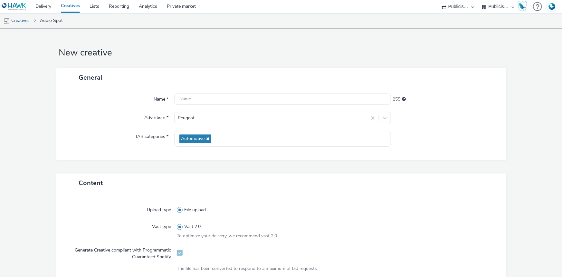
click at [212, 107] on div "Name * 255 Advertiser * Peugeot IAB categories * Automotive" at bounding box center [281, 123] width 450 height 73
click at [213, 106] on div "Name * 255 Advertiser * Peugeot IAB categories * Automotive" at bounding box center [281, 123] width 450 height 73
click at [217, 98] on input "text" at bounding box center [282, 98] width 217 height 11
paste input "PEUGEOT_RADIO_LEASING_ELECTRIC_E2008_V1_LOM_1_250905_MIXRADIO.mp3"
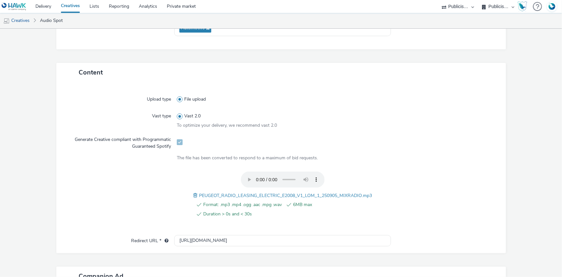
scroll to position [221, 0]
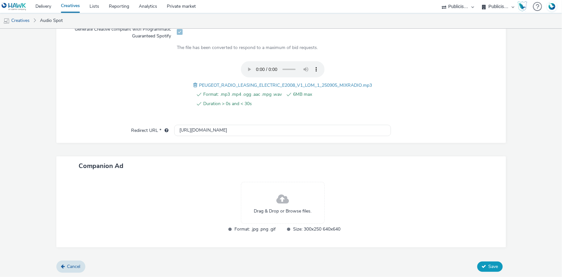
type input "PEUGEOT_RADIO_LEASING_ELECTRIC_E2008_V1_LOM_1_250905_MIXRADIO_Spotify"
click at [489, 268] on span "Save" at bounding box center [494, 266] width 10 height 6
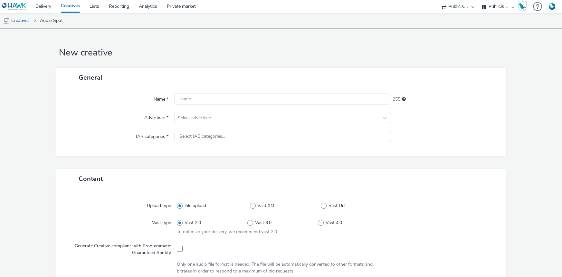
select select "d07aba32-d775-4fed-a722-f10c6504dd64"
select select "f97d6638-e0a1-4f7a-bf46-55015878e29e"
click at [213, 120] on div at bounding box center [277, 118] width 198 height 8
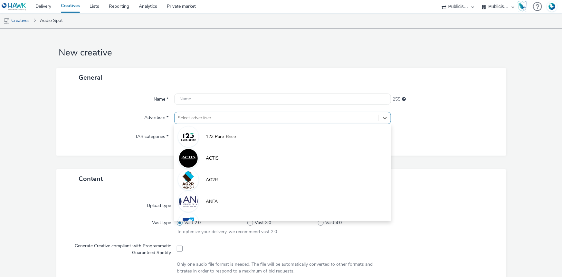
paste input "peu"
type input "peu"
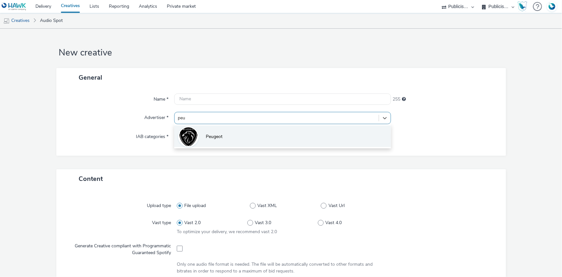
click at [206, 135] on span "Peugeot" at bounding box center [214, 136] width 17 height 6
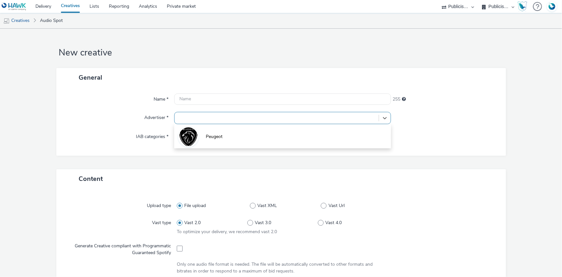
type input "[URL][DOMAIN_NAME]"
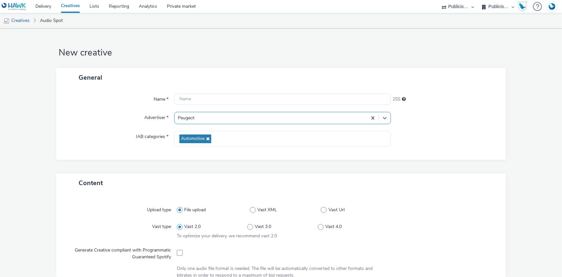
drag, startPoint x: 179, startPoint y: 251, endPoint x: 192, endPoint y: 214, distance: 39.1
click at [179, 251] on span at bounding box center [180, 253] width 6 height 6
checkbox input "true"
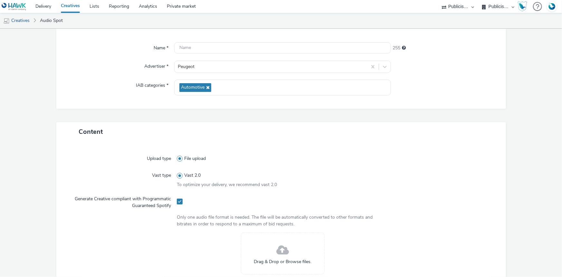
scroll to position [146, 0]
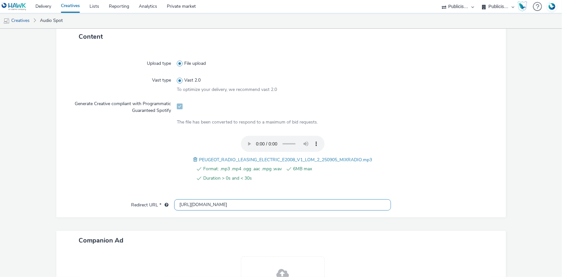
click at [196, 200] on input "http://peugeot.fr" at bounding box center [282, 204] width 217 height 11
paste input "s"
type input "https://peugeot.fr"
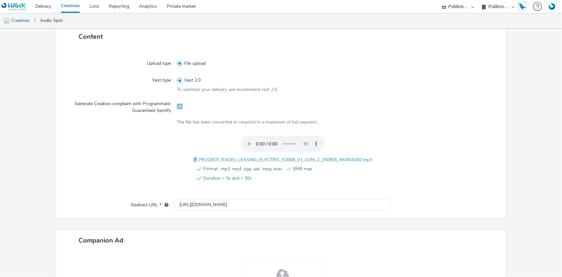
click at [273, 157] on span "PEUGEOT_RADIO_LEASING_ELECTRIC_E2008_V1_LOM_2_250905_MIXRADIO.mp3" at bounding box center [285, 160] width 173 height 6
click at [274, 157] on span "PEUGEOT_RADIO_LEASING_ELECTRIC_E2008_V1_LOM_2_250905_MIXRADIO.mp3" at bounding box center [285, 160] width 173 height 6
copy span "PEUGEOT_RADIO_LEASING_ELECTRIC_E2008_V1_LOM_2_250905_MIXRADIO"
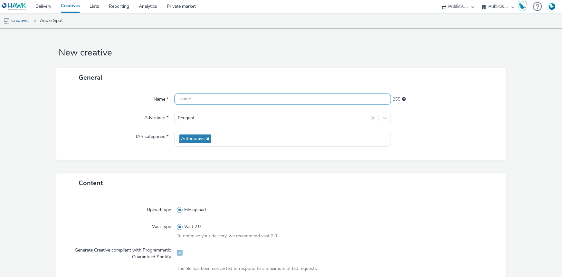
click at [219, 98] on input "text" at bounding box center [282, 98] width 217 height 11
paste input "PEUGEOT_RADIO_LEASING_ELECTRIC_E2008_V1_LOM_2_250905_MIXRADIO"
type input "PEUGEOT_RADIO_LEASING_ELECTRIC_E2008_V1_LOM_2_250905_MIXRADIO_Spotify"
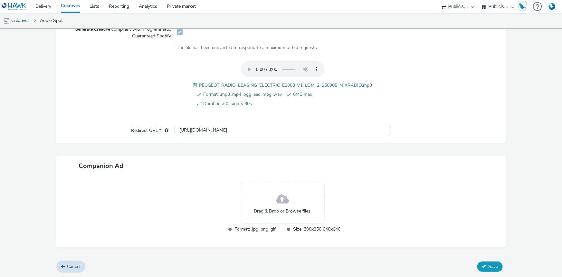
click at [489, 267] on span "Save" at bounding box center [494, 266] width 10 height 6
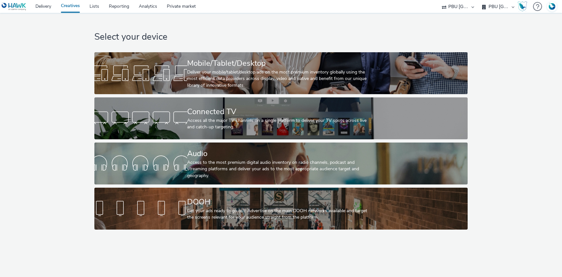
select select "38ed0f18-cbca-4106-be45-330e11e5f0af"
select select "f42c2087-8482-4af0-9099-e05519206007"
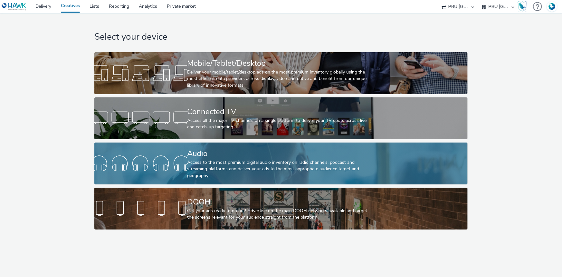
click at [201, 156] on div "Audio" at bounding box center [279, 153] width 185 height 11
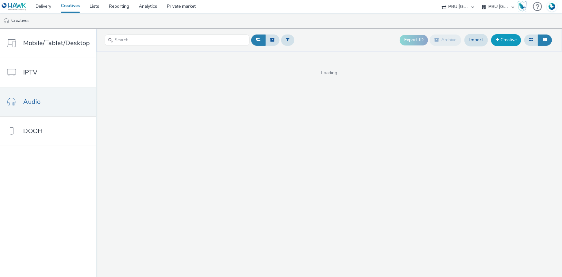
click at [506, 39] on link "Creative" at bounding box center [506, 40] width 30 height 12
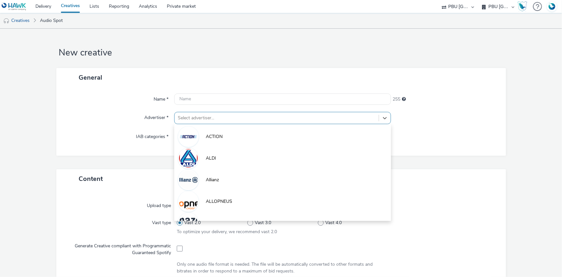
click at [208, 121] on div at bounding box center [277, 118] width 198 height 8
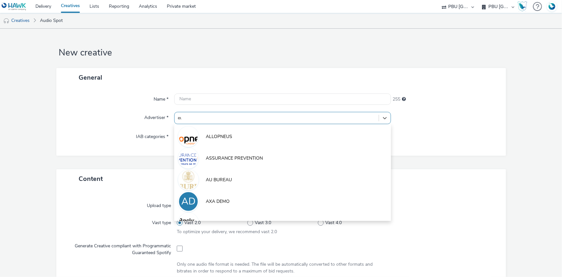
type input "eur"
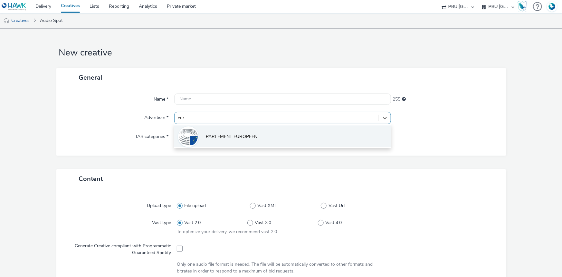
click at [202, 129] on li "PARLEMENT EUROPEEN" at bounding box center [282, 136] width 217 height 22
type input "[URL][DOMAIN_NAME]"
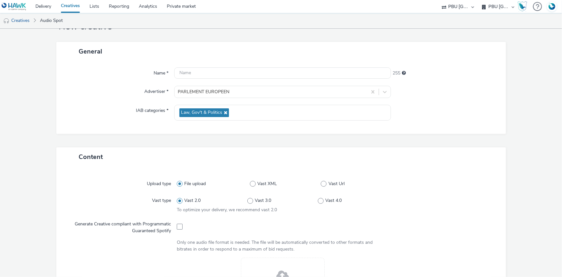
scroll to position [58, 0]
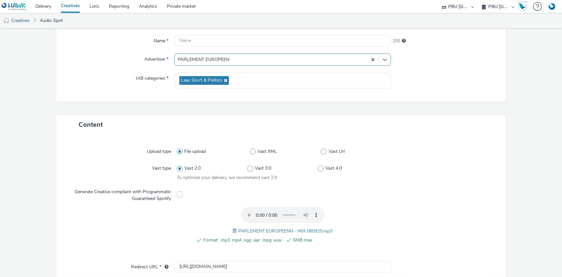
click at [285, 229] on span "PARLEMENT EUROPEENN - MIX 080925.mp3" at bounding box center [286, 231] width 94 height 6
copy span "PARLEMENT EUROPEENN - MIX 080925.mp3"
click at [199, 44] on input "text" at bounding box center [282, 40] width 217 height 11
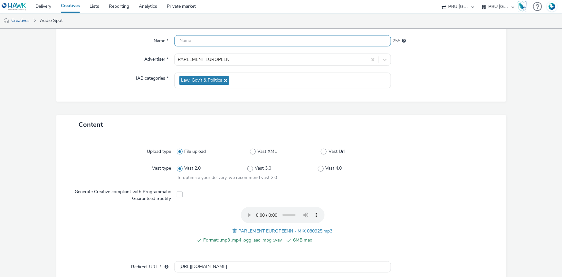
paste input "PARLEMENT EUROPEENN - MIX 080925.mp3"
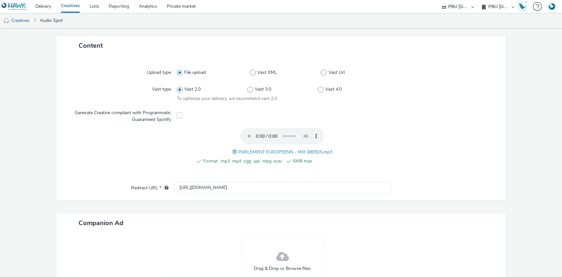
scroll to position [202, 0]
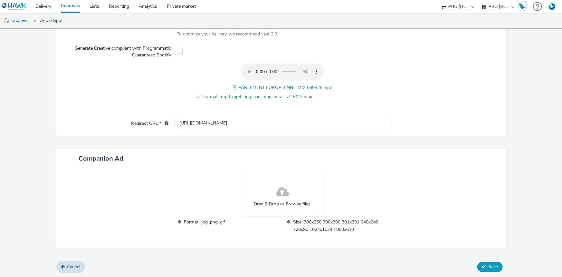
type input "PARLEMENT EUROPEENN - MIX 080925"
click at [480, 268] on button "Save" at bounding box center [490, 267] width 25 height 10
